Goal: Task Accomplishment & Management: Complete application form

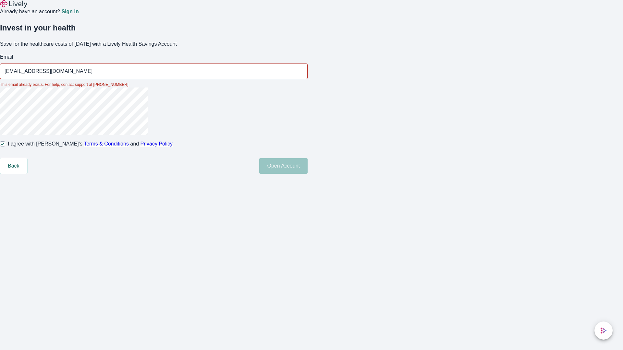
type input "[EMAIL_ADDRESS][DOMAIN_NAME]"
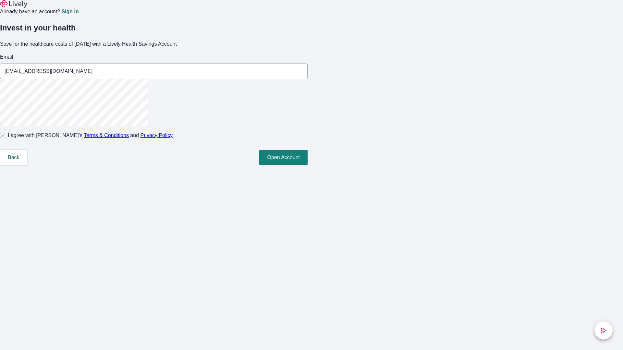
click at [5, 138] on input "I agree with Lively’s Terms & Conditions and Privacy Policy" at bounding box center [2, 135] width 5 height 5
checkbox input "false"
type input "[EMAIL_ADDRESS][DOMAIN_NAME]"
click at [5, 138] on input "I agree with Lively’s Terms & Conditions and Privacy Policy" at bounding box center [2, 135] width 5 height 5
checkbox input "true"
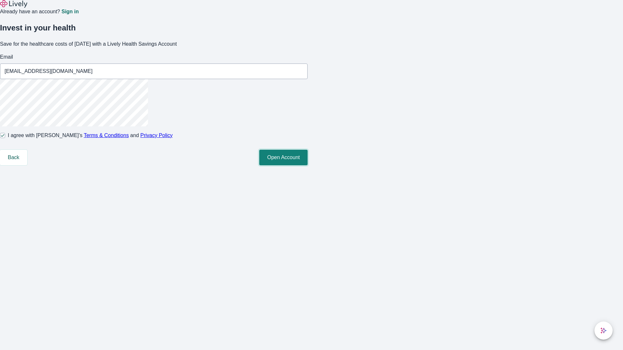
click at [307, 165] on button "Open Account" at bounding box center [283, 158] width 48 height 16
